Goal: Task Accomplishment & Management: Manage account settings

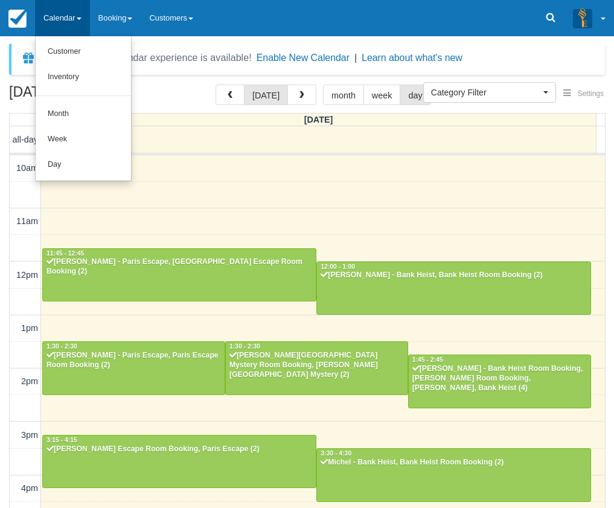
select select
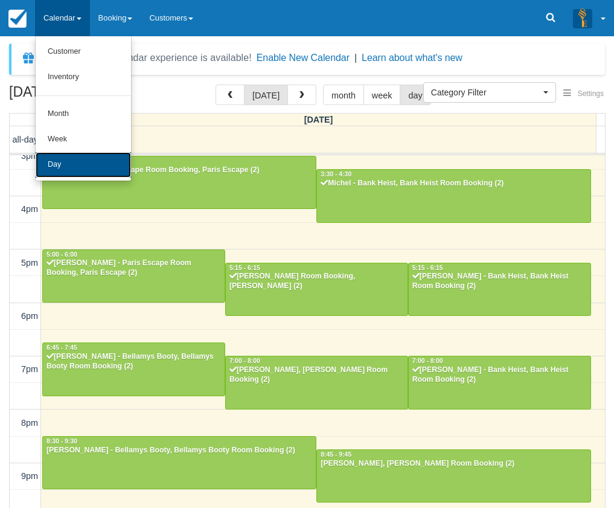
click at [84, 155] on link "Day" at bounding box center [83, 164] width 95 height 25
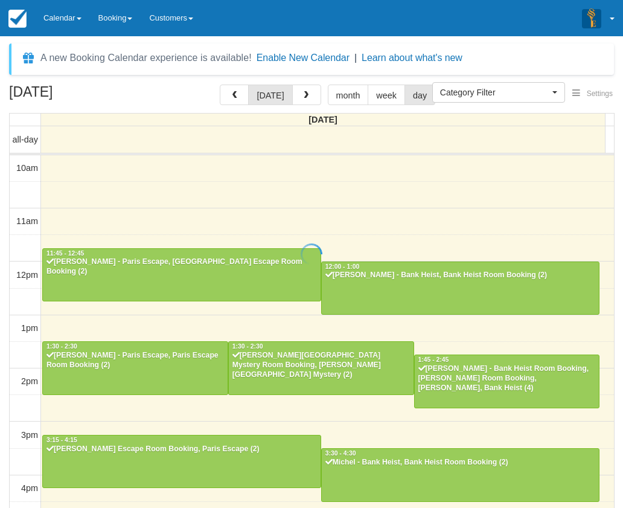
select select
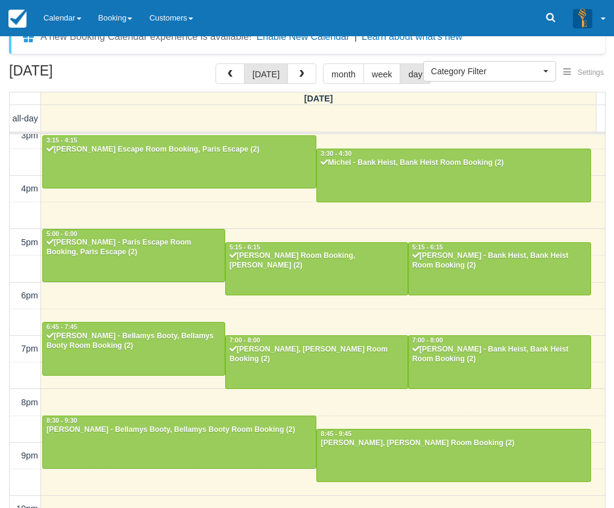
scroll to position [39, 0]
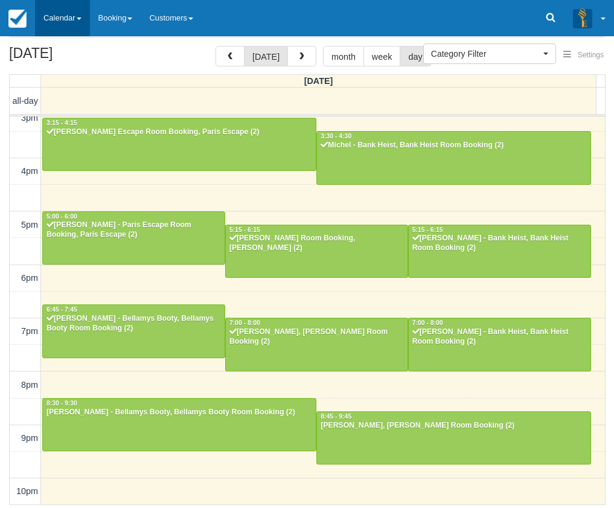
click at [89, 25] on link "Calendar" at bounding box center [62, 18] width 55 height 36
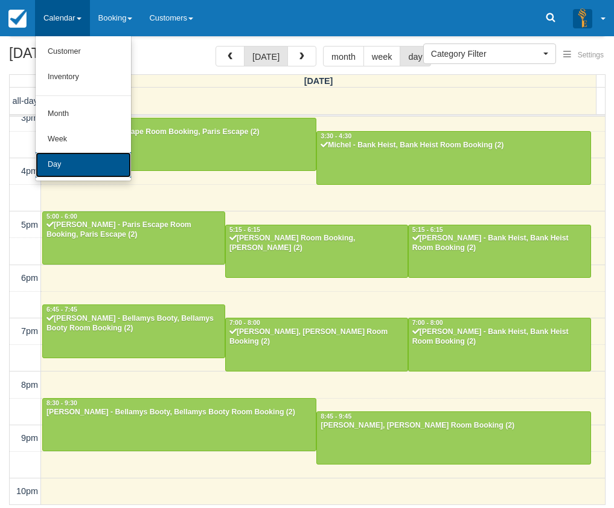
click at [93, 161] on link "Day" at bounding box center [83, 164] width 95 height 25
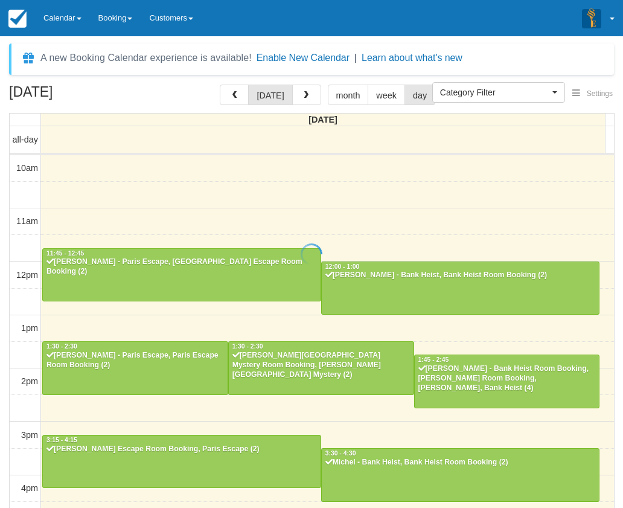
select select
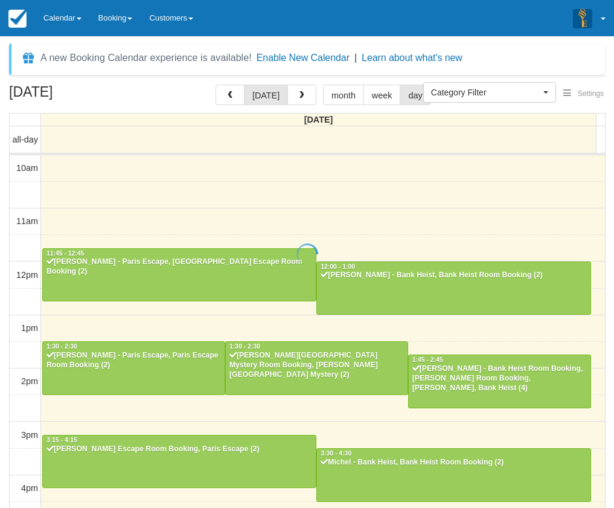
scroll to position [279, 0]
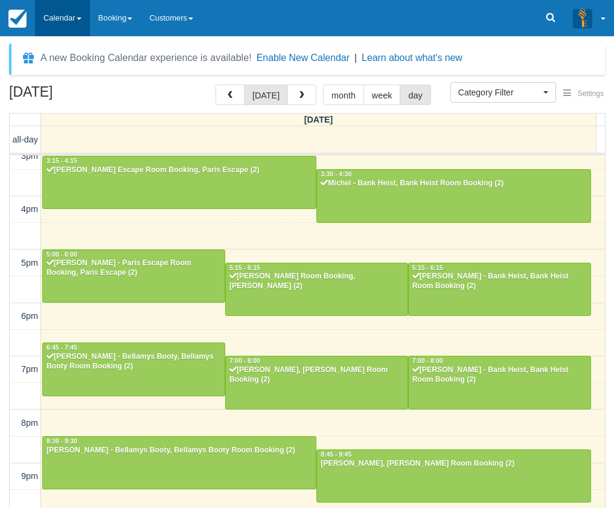
click at [68, 31] on link "Calendar" at bounding box center [62, 18] width 55 height 36
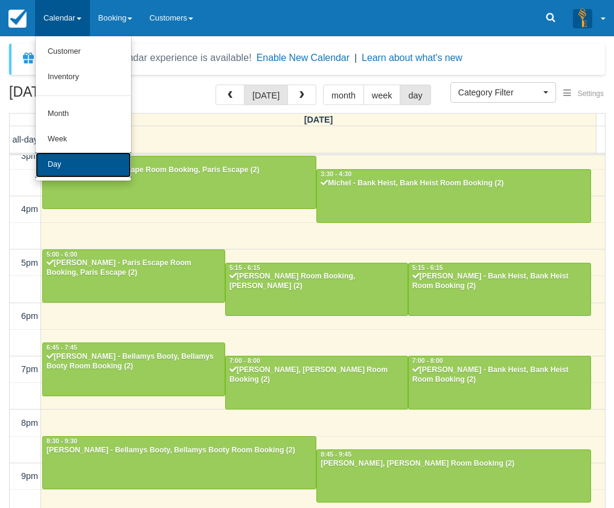
click at [65, 156] on link "Day" at bounding box center [83, 164] width 95 height 25
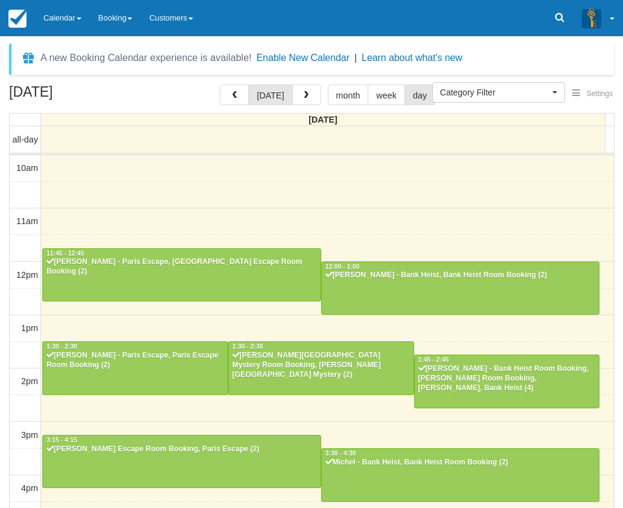
select select
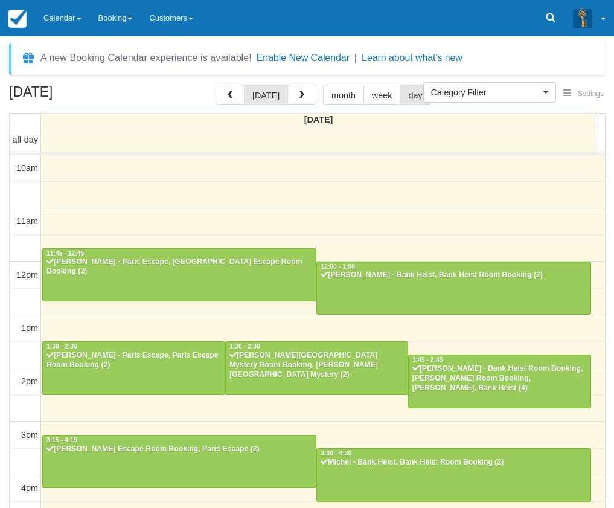
scroll to position [279, 0]
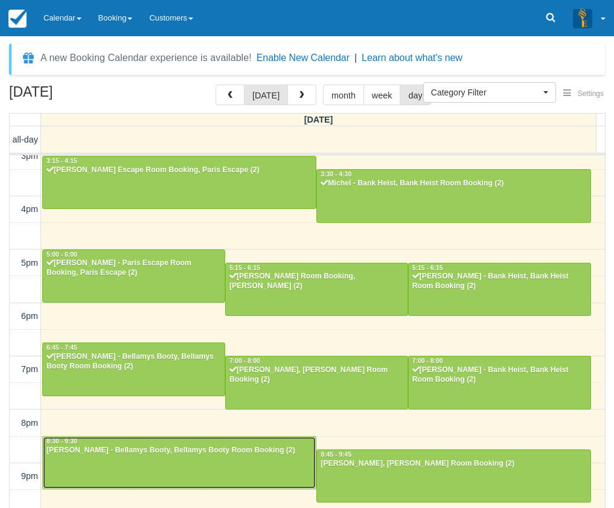
click at [138, 457] on div at bounding box center [179, 463] width 273 height 52
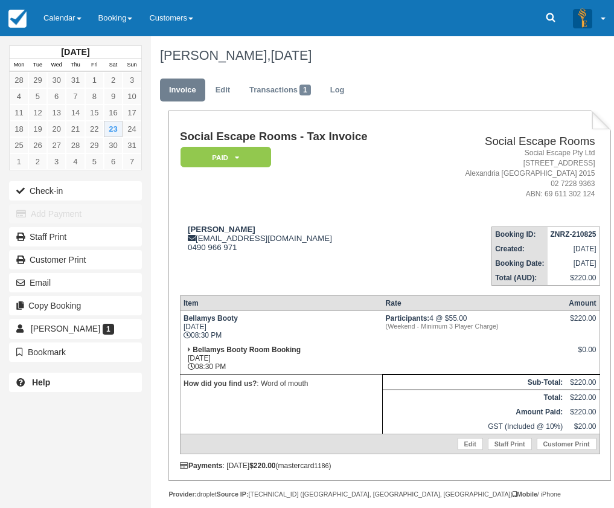
click at [336, 293] on div "Social Escape Rooms - Tax Invoice Paid   Pending Reserved Deposit Blocked for C…" at bounding box center [390, 299] width 420 height 339
click at [336, 292] on div "Social Escape Rooms - Tax Invoice Paid   Pending Reserved Deposit Blocked for C…" at bounding box center [390, 299] width 420 height 339
click at [336, 297] on th "Item" at bounding box center [281, 302] width 202 height 15
click at [62, 185] on button "Check-in" at bounding box center [75, 190] width 133 height 19
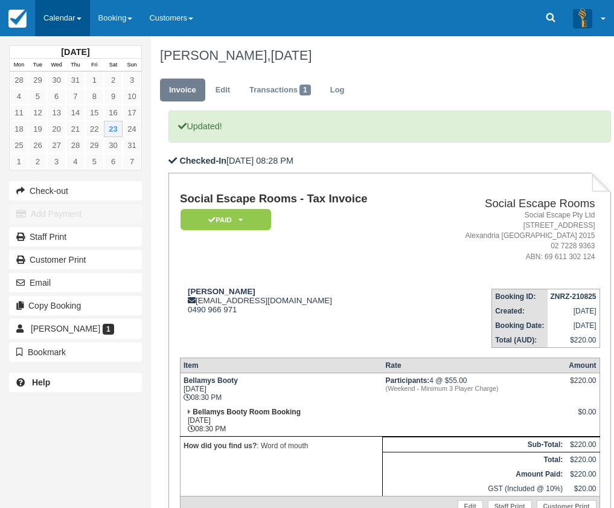
click at [72, 21] on link "Calendar" at bounding box center [62, 18] width 55 height 36
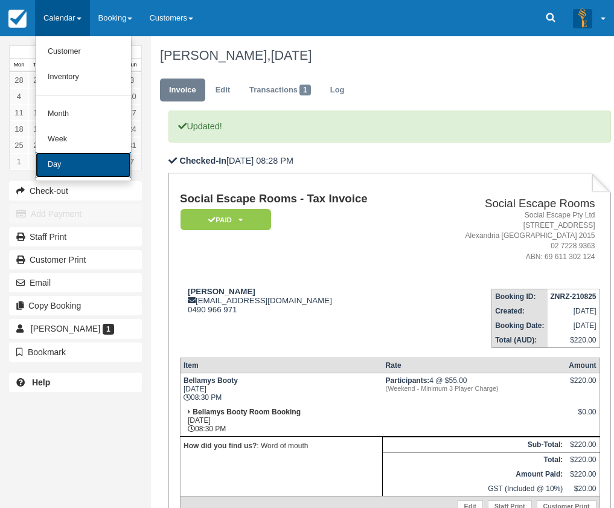
click at [77, 167] on link "Day" at bounding box center [83, 164] width 95 height 25
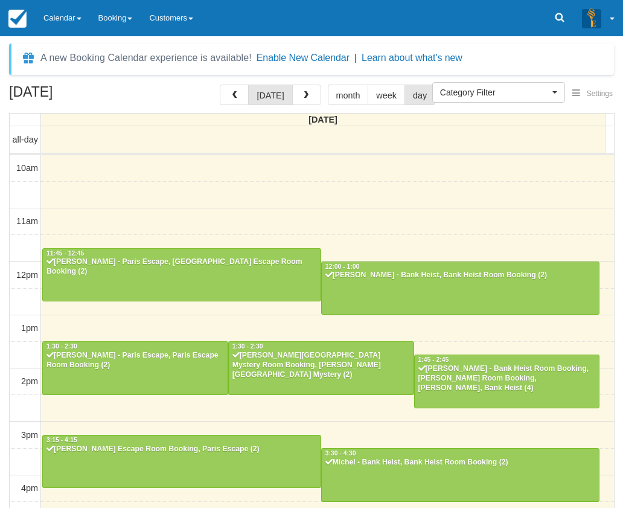
select select
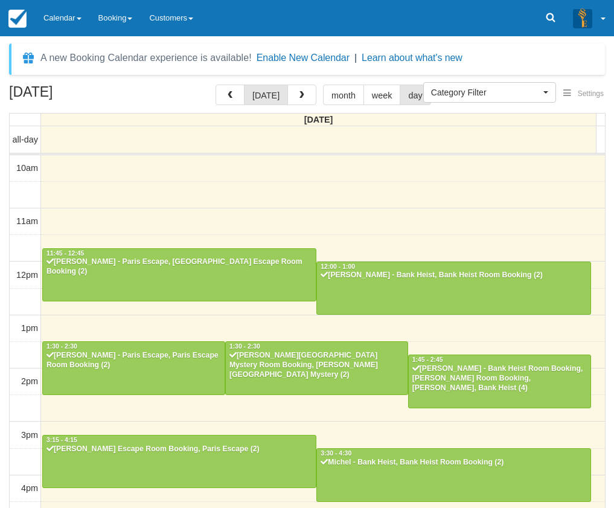
scroll to position [279, 0]
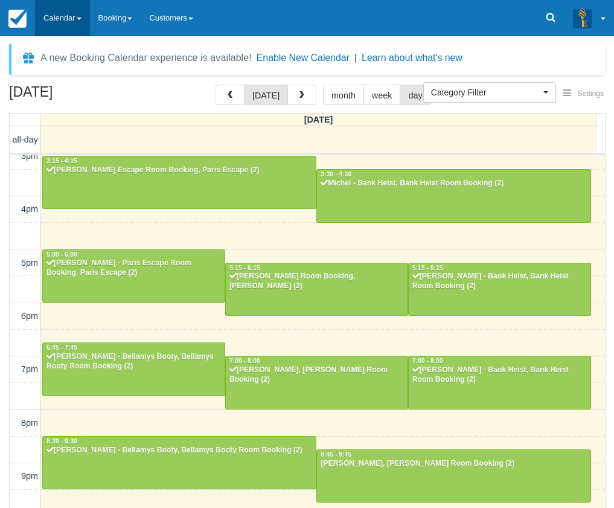
click at [66, 11] on link "Calendar" at bounding box center [62, 18] width 55 height 36
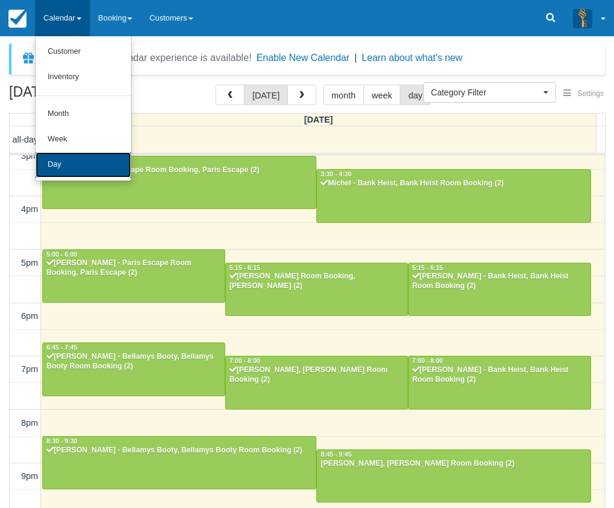
click at [73, 159] on link "Day" at bounding box center [83, 164] width 95 height 25
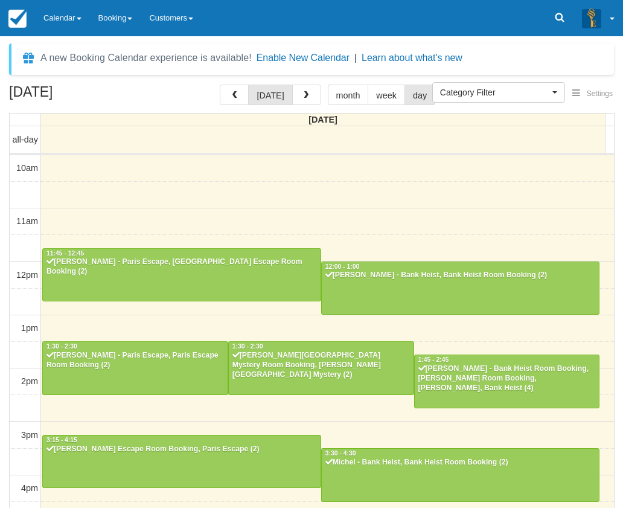
select select
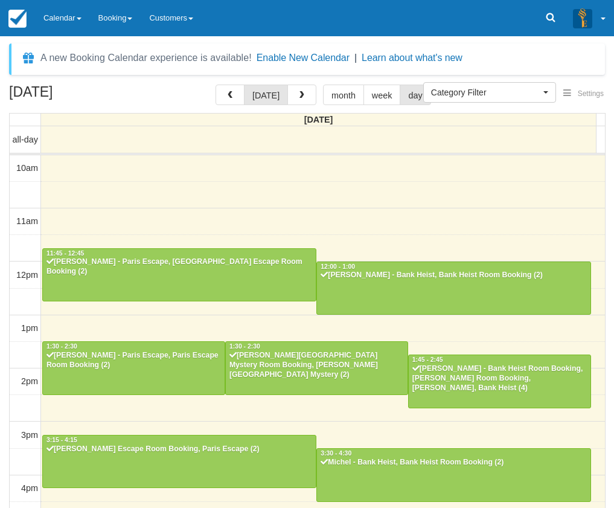
scroll to position [279, 0]
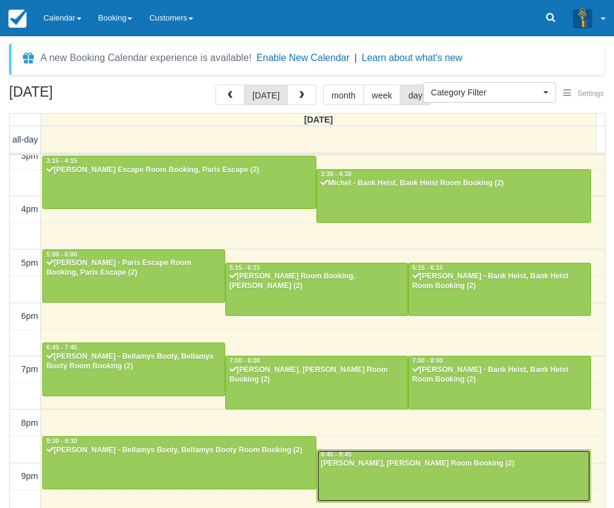
click at [400, 467] on div "Paul Abounader - Ransom, Ransom Room Booking (2)" at bounding box center [453, 464] width 267 height 10
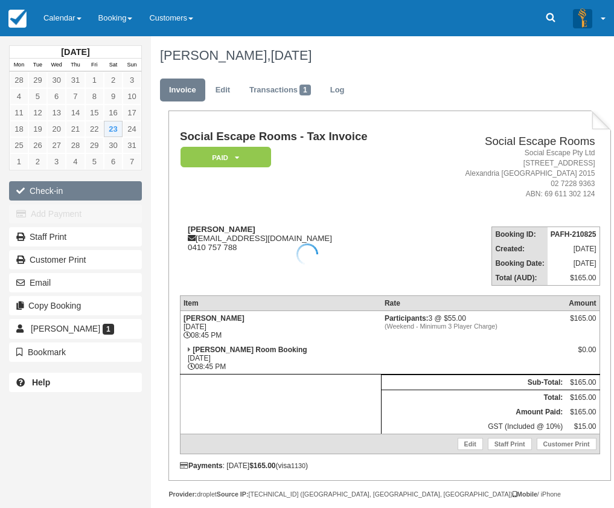
click at [96, 196] on button "Check-in" at bounding box center [75, 190] width 133 height 19
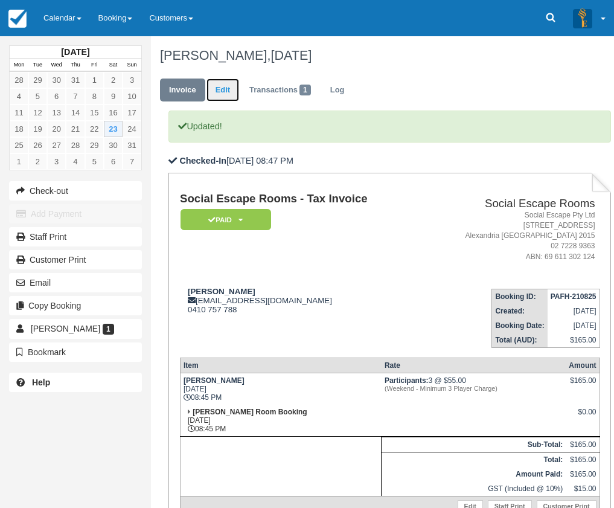
click at [215, 89] on link "Edit" at bounding box center [222, 90] width 33 height 24
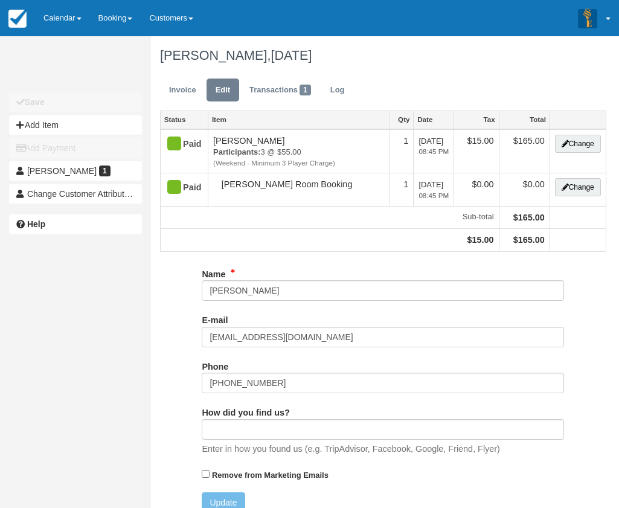
type input "[PHONE_NUMBER]"
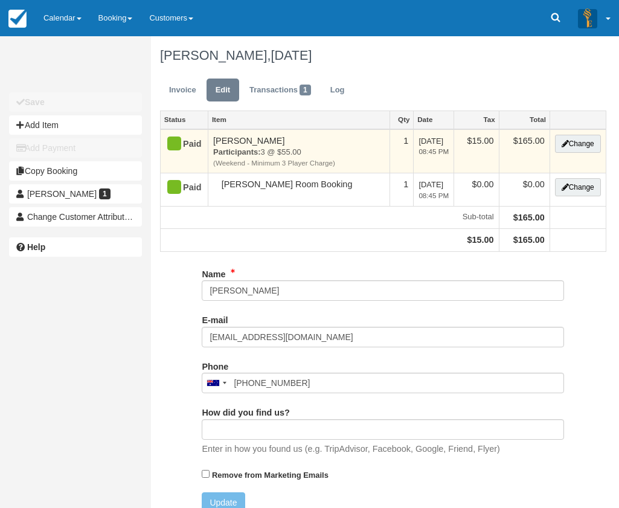
type input "0410 757 788"
click at [598, 144] on button "Change" at bounding box center [578, 144] width 46 height 18
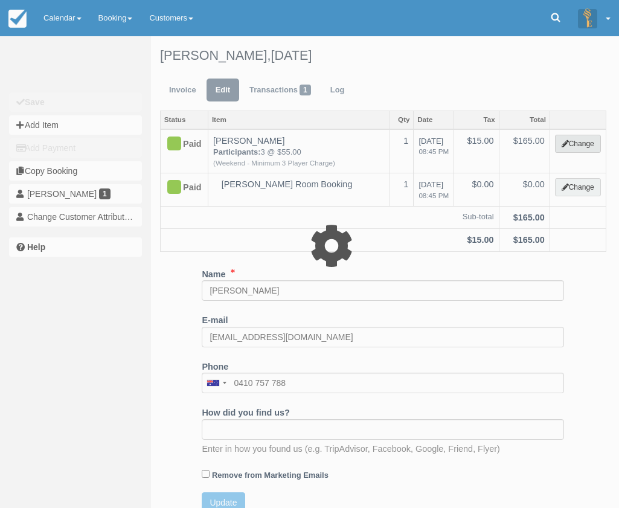
type input "165.00"
select select "2"
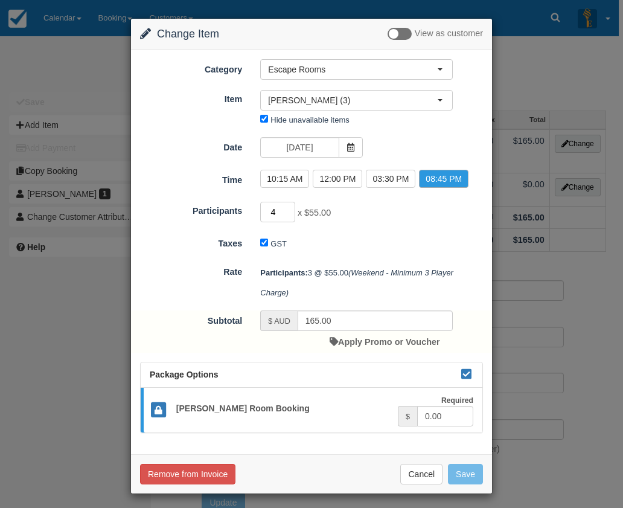
type input "4"
click at [287, 208] on input "4" at bounding box center [277, 212] width 35 height 21
type input "220.00"
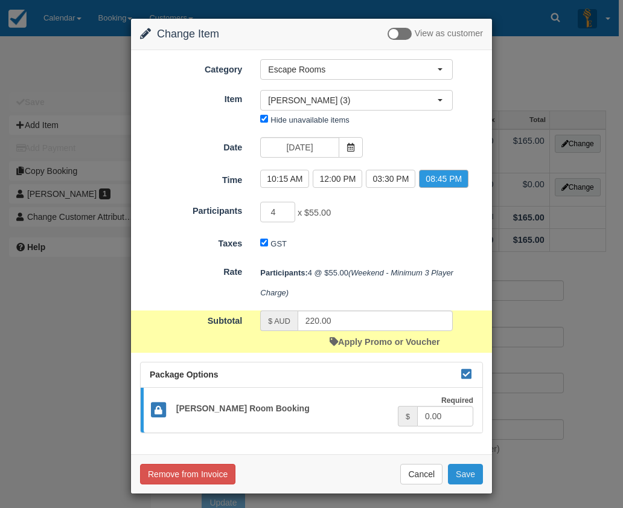
click at [464, 472] on button "Save" at bounding box center [465, 474] width 35 height 21
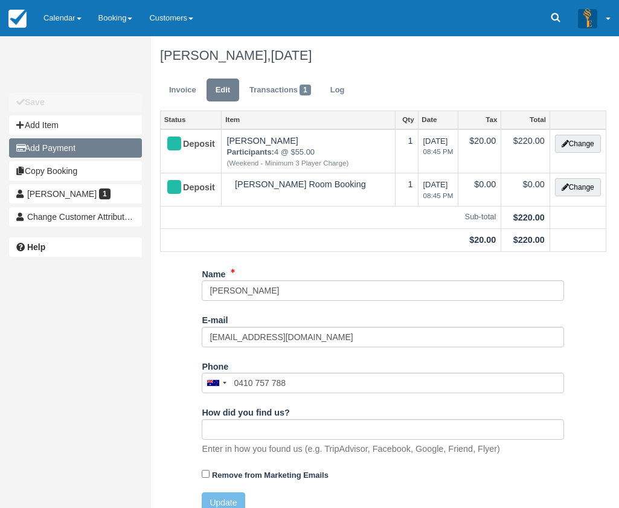
click at [61, 147] on button "Add Payment" at bounding box center [75, 147] width 133 height 19
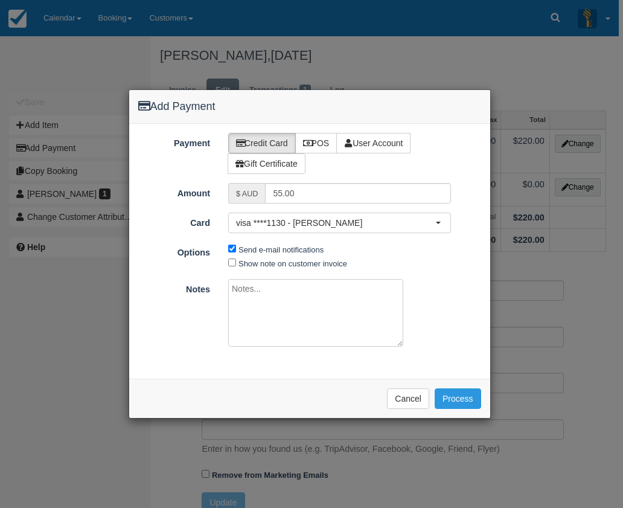
click at [511, 224] on div "Add Payment Payment Credit Card POS User Account Gift Certificate Amount $ AUD …" at bounding box center [311, 254] width 623 height 508
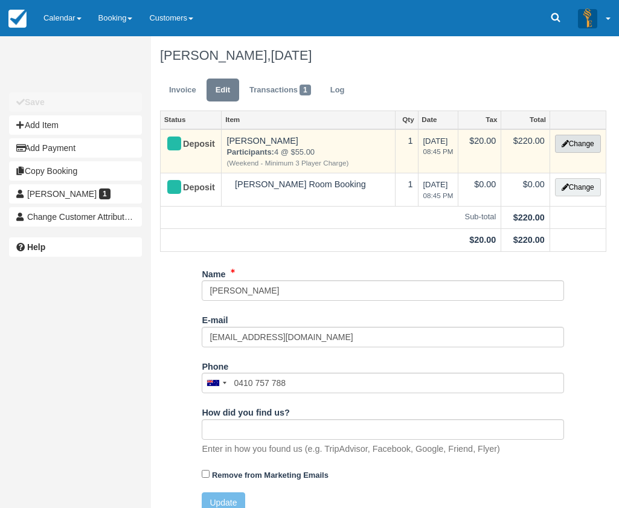
click at [575, 144] on button "Change" at bounding box center [578, 144] width 46 height 18
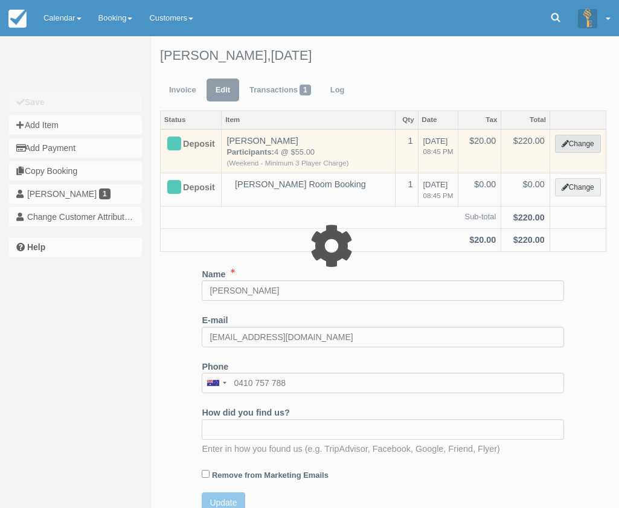
select select "2"
type input "220.00"
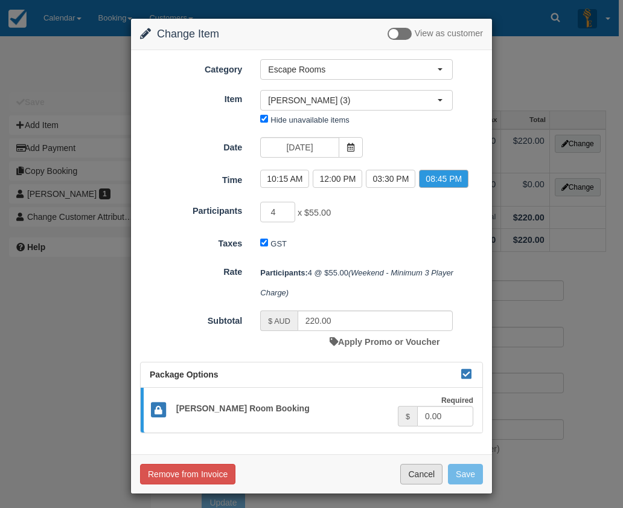
click at [413, 476] on button "Cancel" at bounding box center [421, 474] width 42 height 21
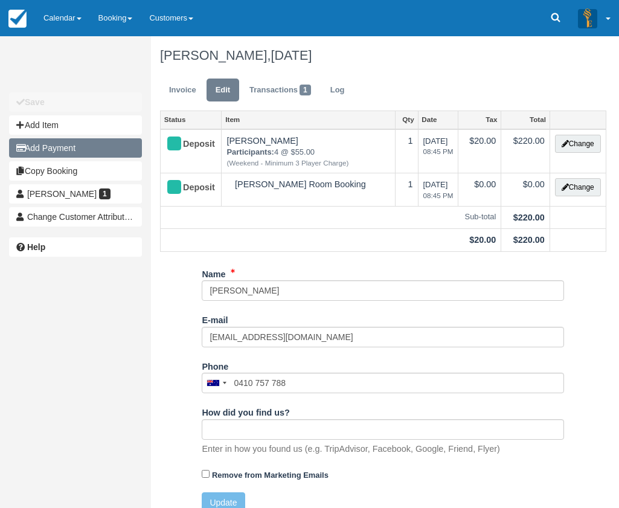
click at [65, 146] on button "Add Payment" at bounding box center [75, 147] width 133 height 19
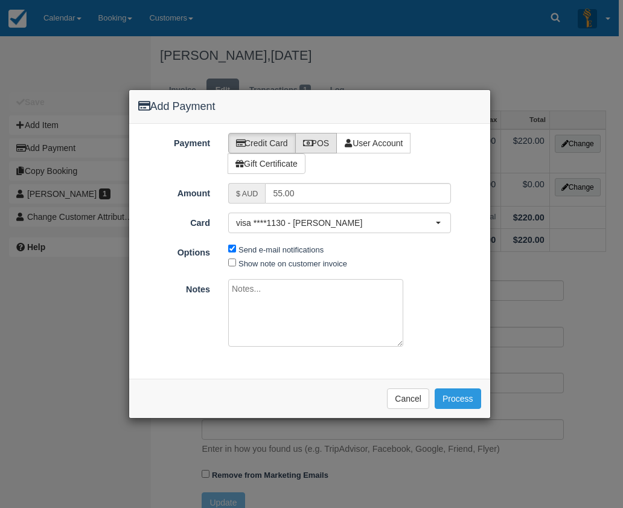
click at [324, 146] on label "POS" at bounding box center [316, 143] width 42 height 21
radio input "true"
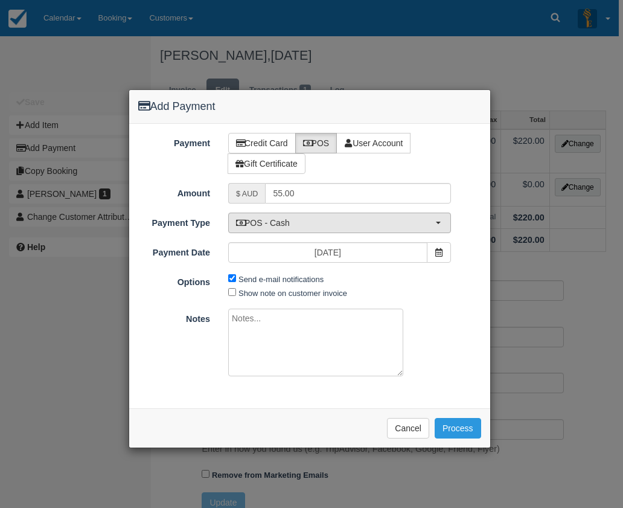
click at [289, 222] on span "POS - Cash" at bounding box center [335, 223] width 199 height 12
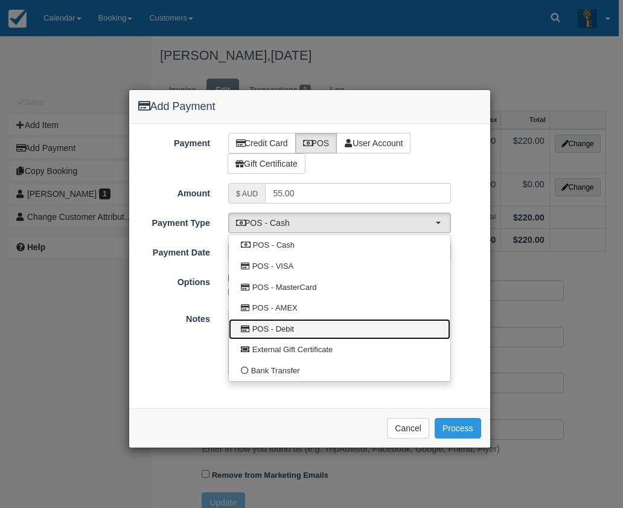
click at [287, 324] on span "POS - Debit" at bounding box center [273, 329] width 42 height 11
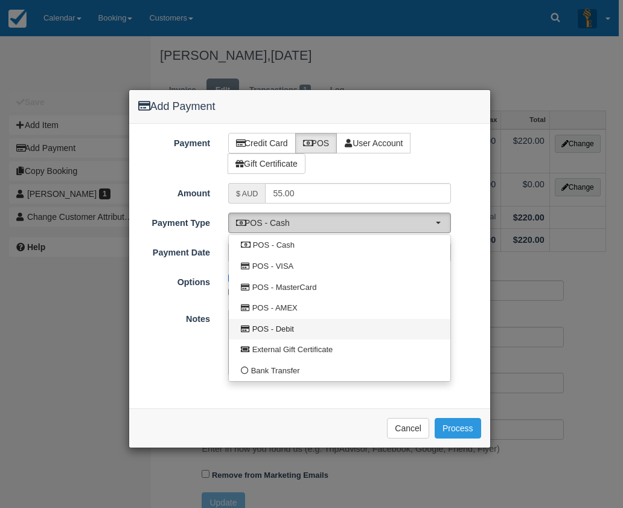
select select "DEBIT"
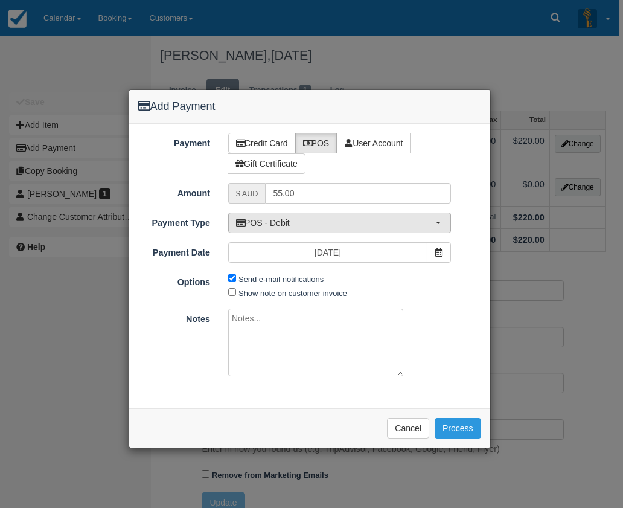
click at [296, 219] on span "POS - Debit" at bounding box center [335, 223] width 199 height 12
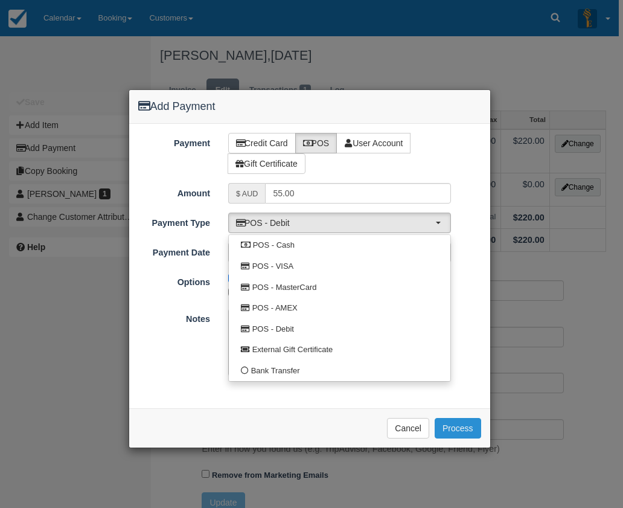
click at [456, 426] on button "Process" at bounding box center [458, 428] width 46 height 21
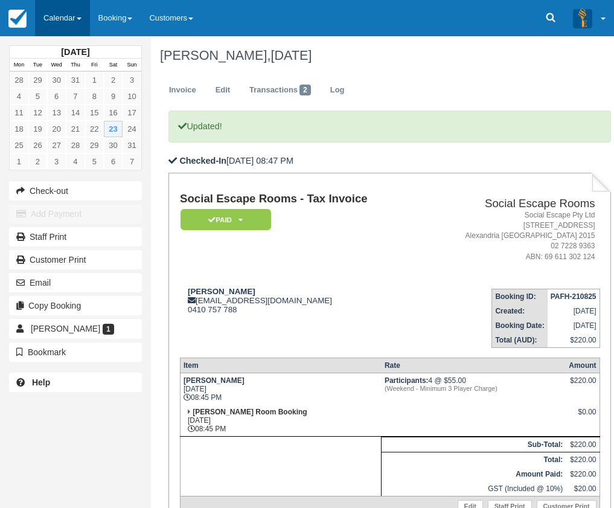
click at [69, 21] on link "Calendar" at bounding box center [62, 18] width 55 height 36
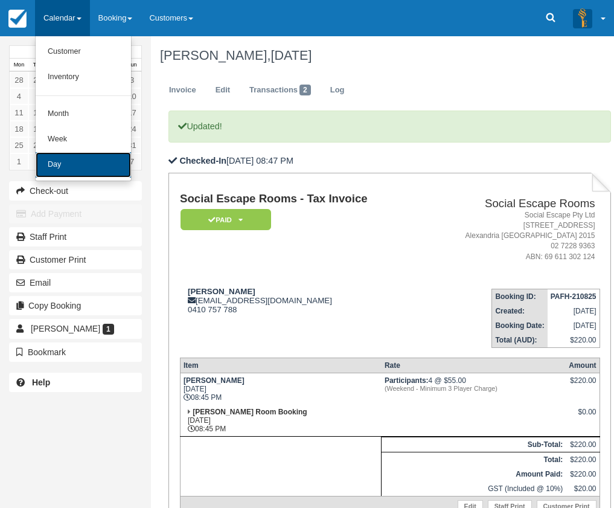
click at [65, 161] on link "Day" at bounding box center [83, 164] width 95 height 25
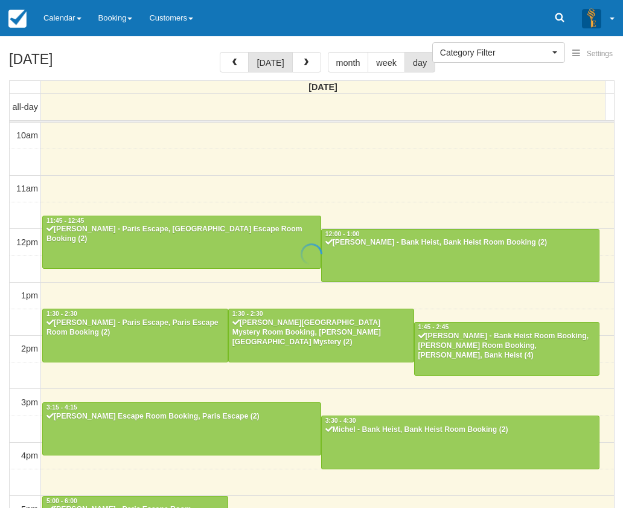
select select
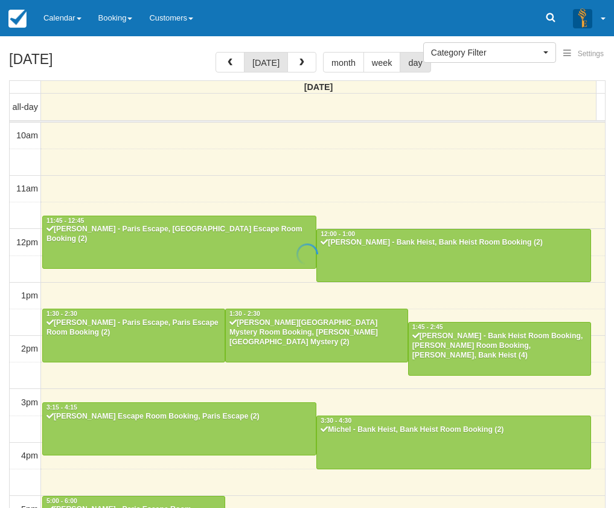
scroll to position [279, 0]
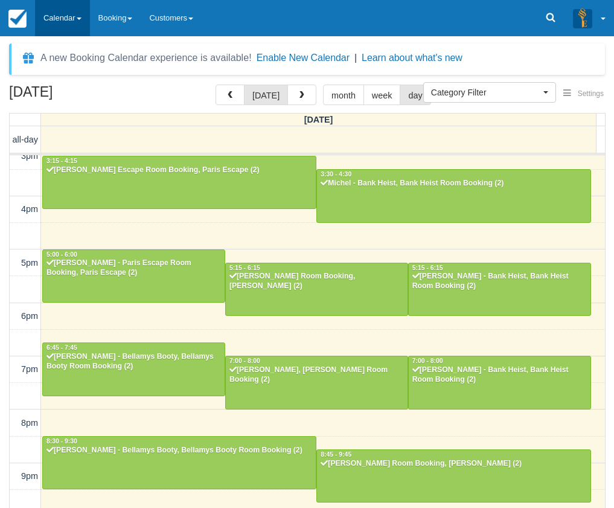
click at [56, 23] on link "Calendar" at bounding box center [62, 18] width 55 height 36
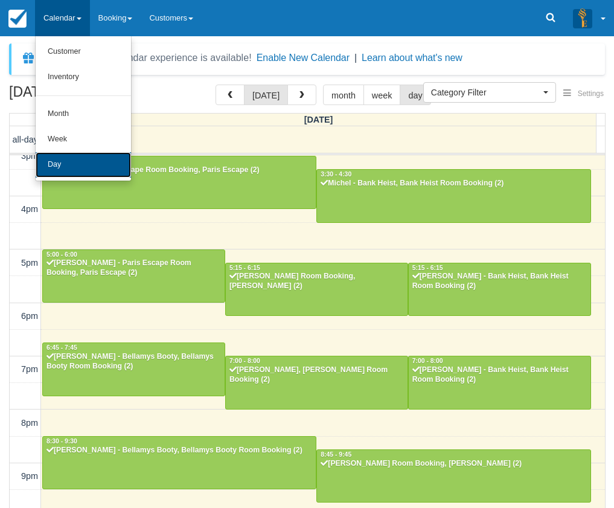
click at [65, 165] on link "Day" at bounding box center [83, 164] width 95 height 25
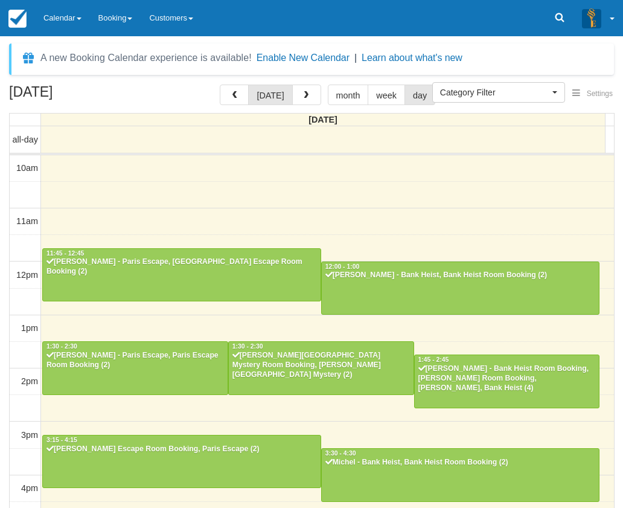
select select
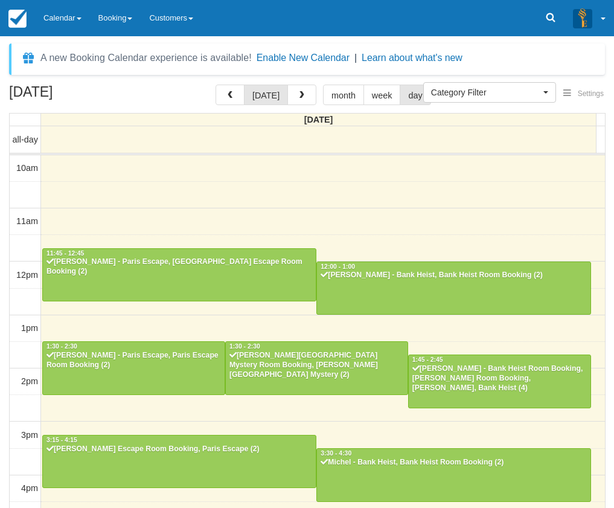
scroll to position [279, 0]
